Goal: Information Seeking & Learning: Learn about a topic

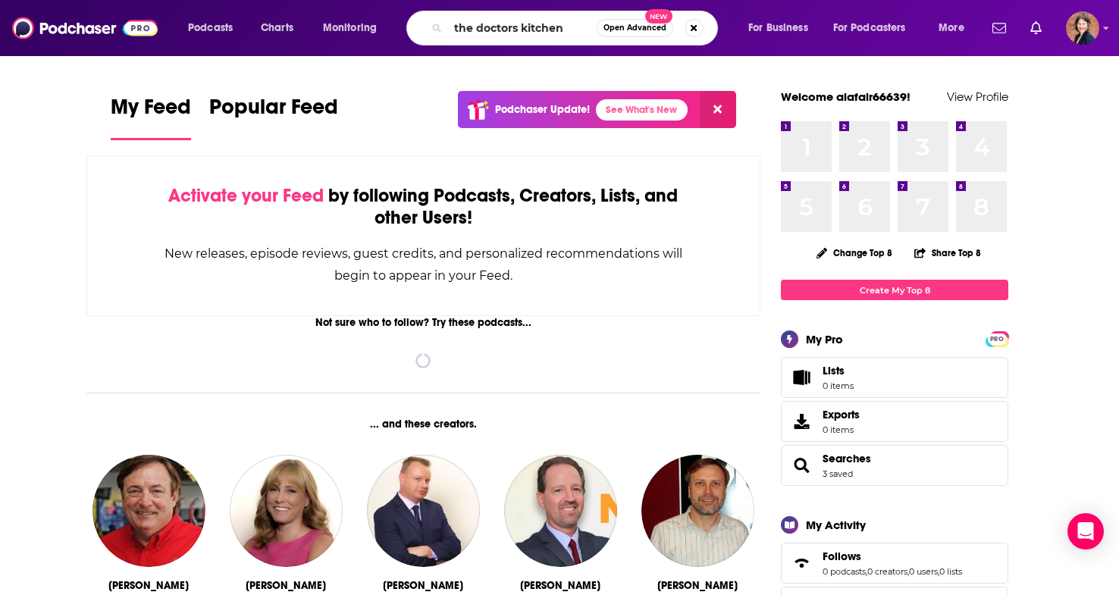
type input "the doctors kitchen"
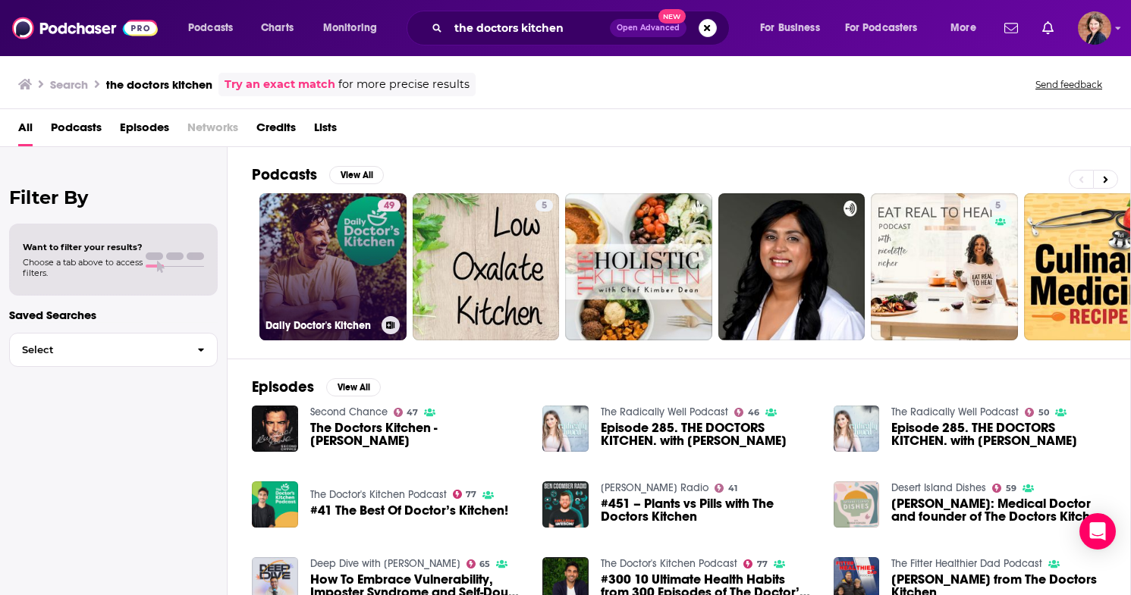
click at [288, 243] on link "49 Daily Doctor's Kitchen" at bounding box center [332, 266] width 147 height 147
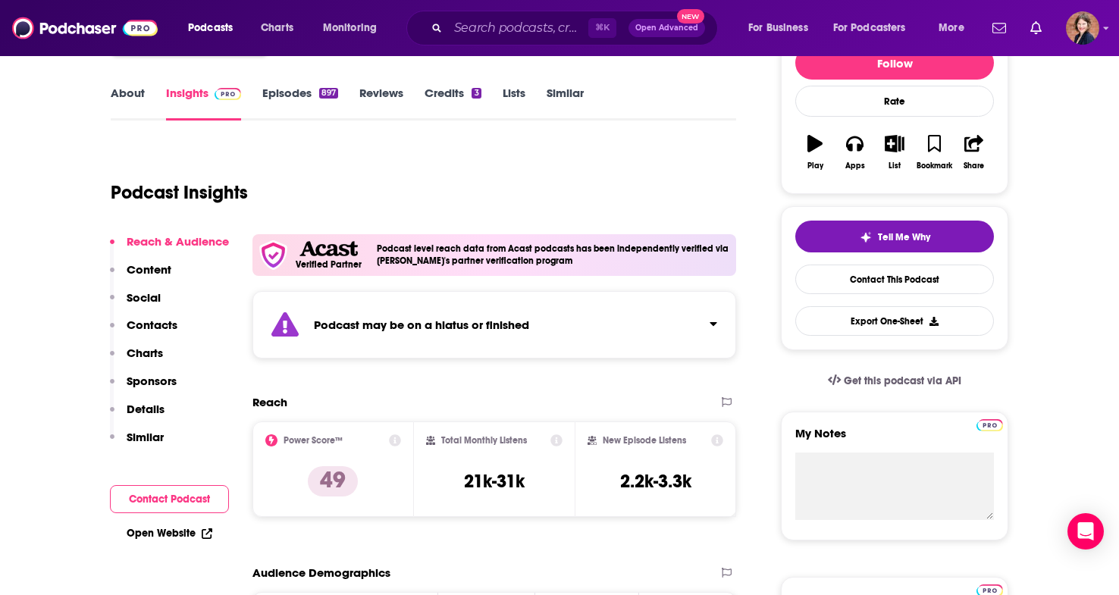
scroll to position [95, 0]
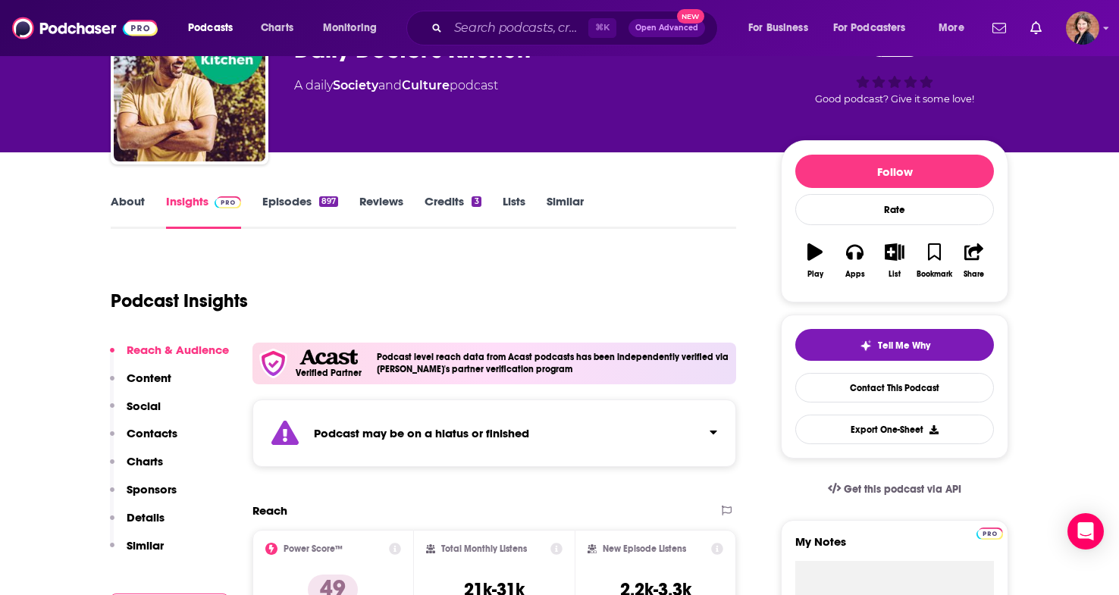
click at [290, 203] on link "Episodes 897" at bounding box center [300, 211] width 76 height 35
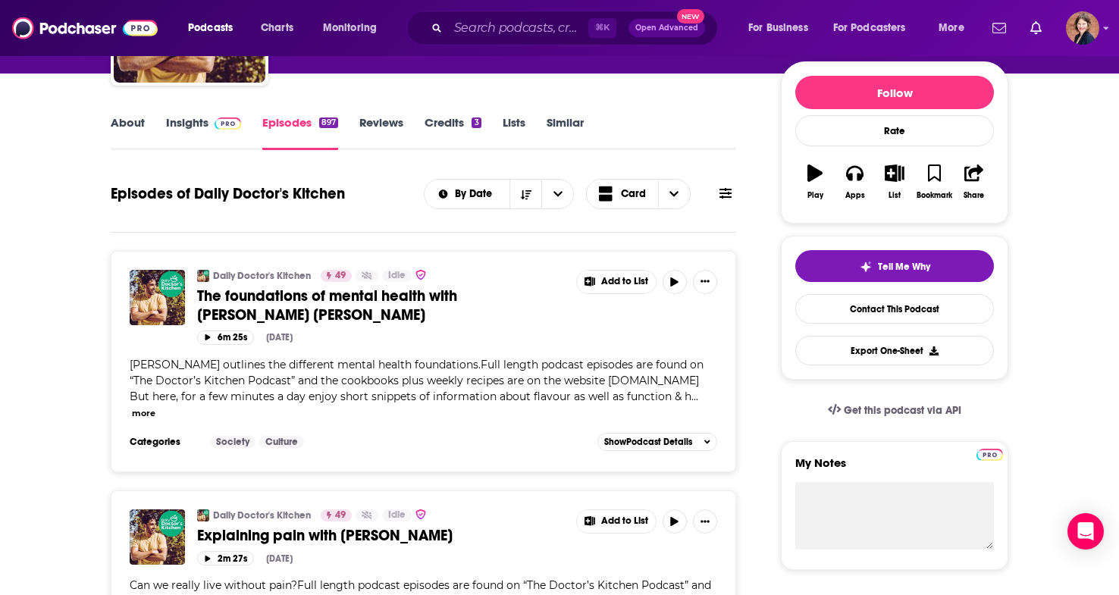
scroll to position [428, 0]
